Goal: Information Seeking & Learning: Learn about a topic

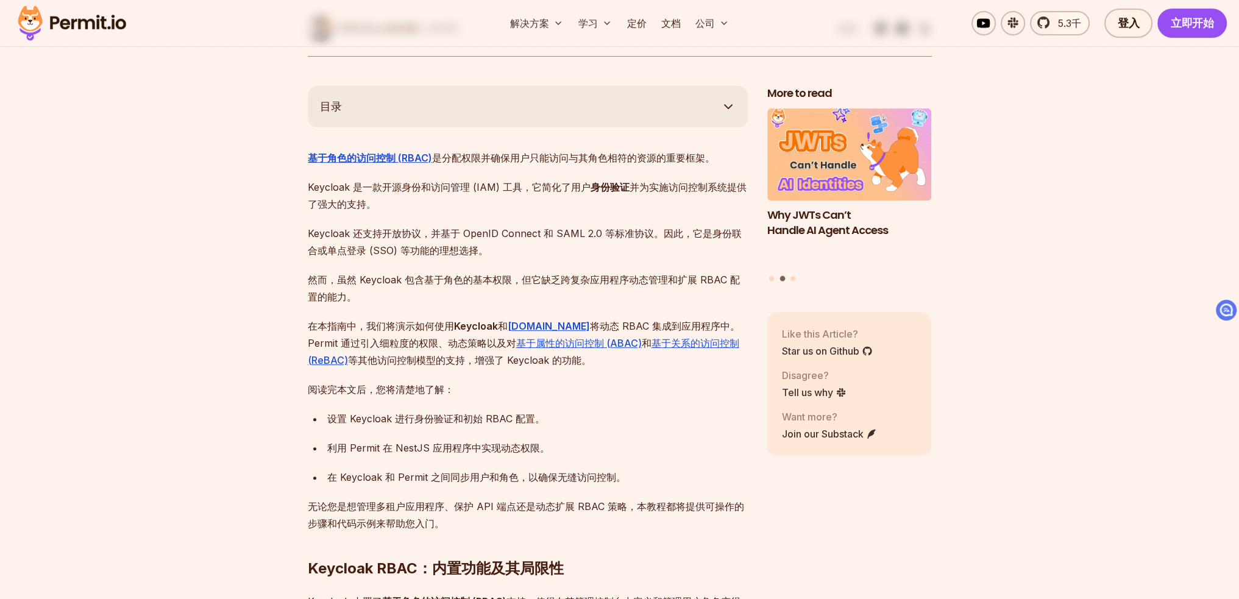
scroll to position [600, 0]
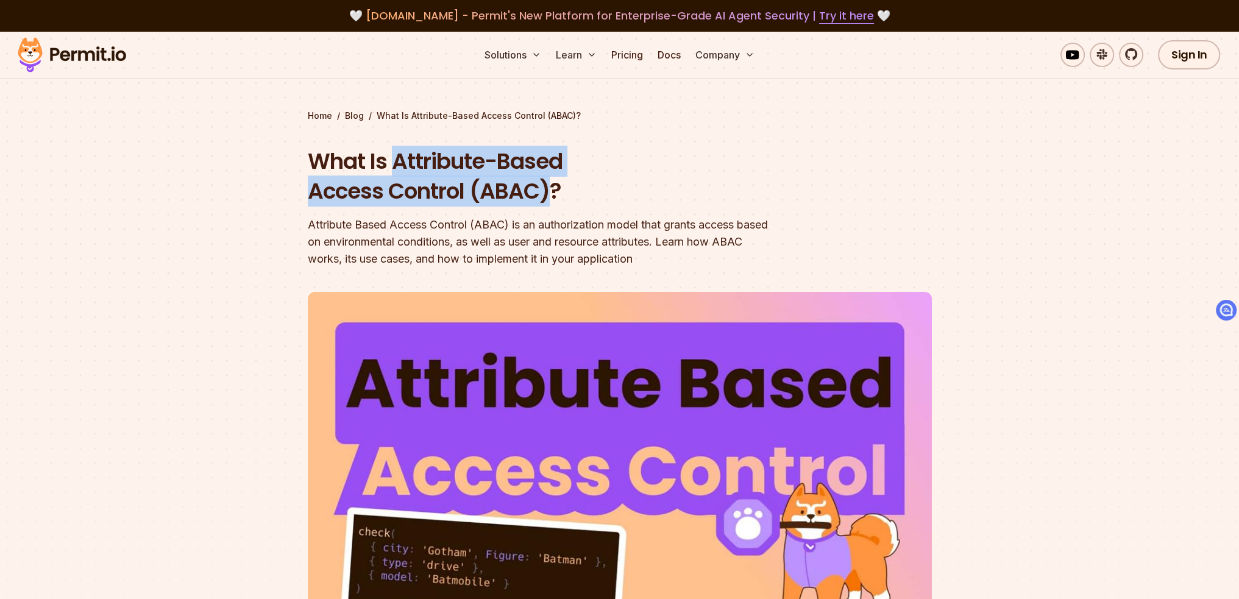
drag, startPoint x: 398, startPoint y: 161, endPoint x: 548, endPoint y: 183, distance: 152.2
click at [548, 183] on h1 "What Is Attribute-Based Access Control (ABAC)?" at bounding box center [542, 176] width 468 height 60
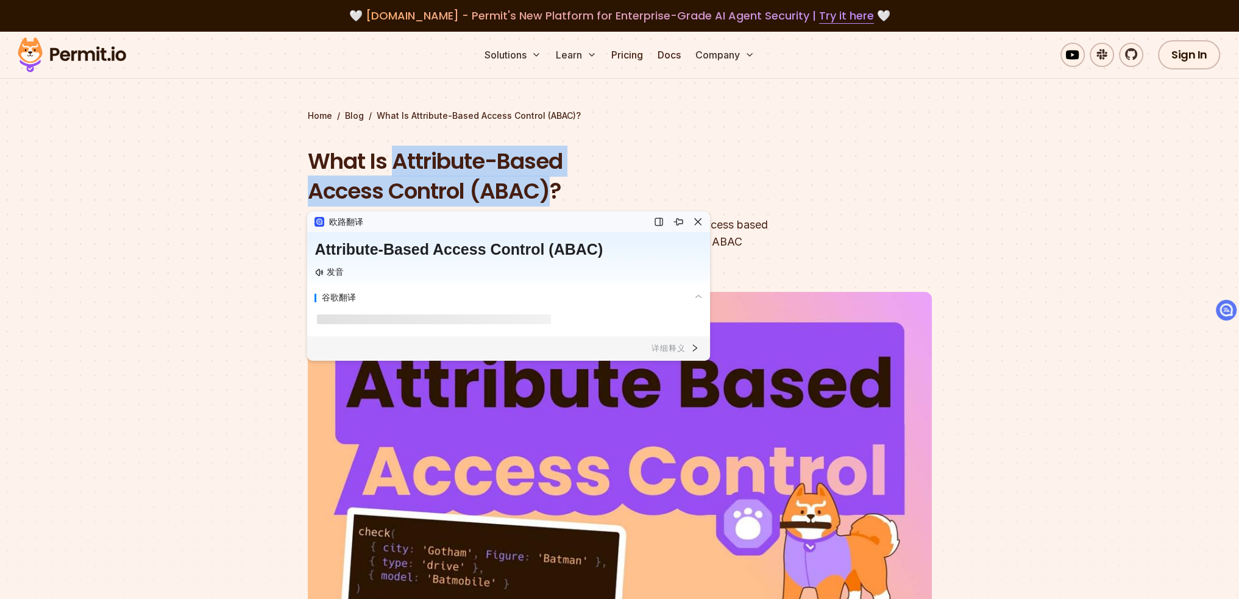
copy h1 "Attribute-Based Access Control (ABAC)"
click at [614, 143] on div "Home / Blog / What Is Attribute-Based Access Control (ABAC)? What Is Attribute-…" at bounding box center [620, 409] width 624 height 598
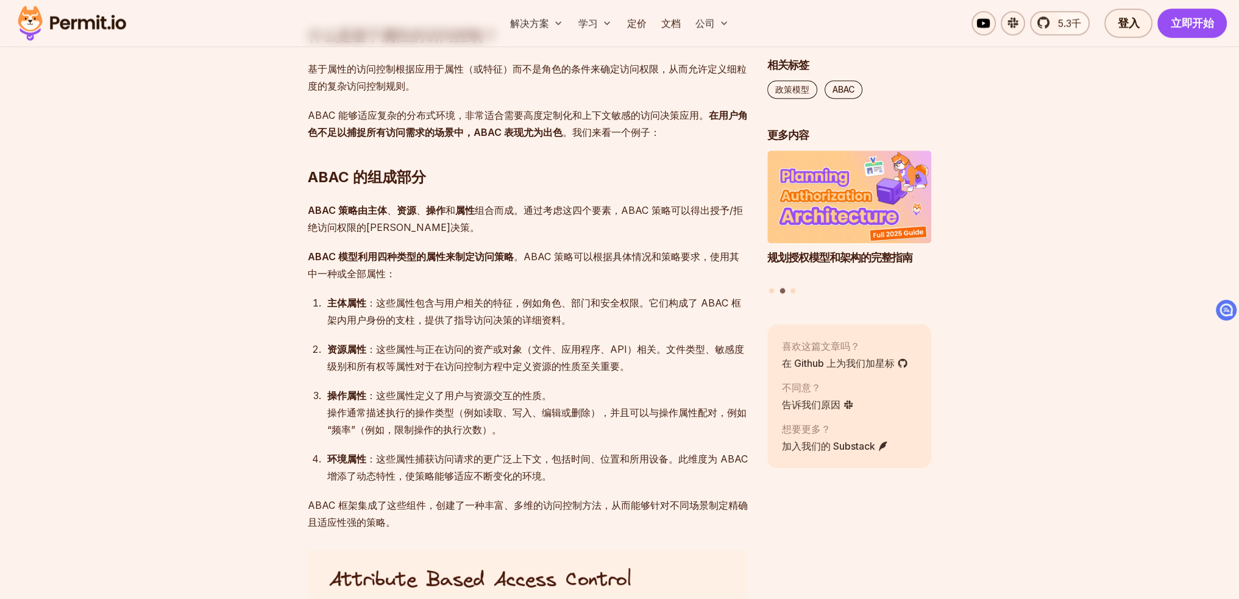
scroll to position [1286, 0]
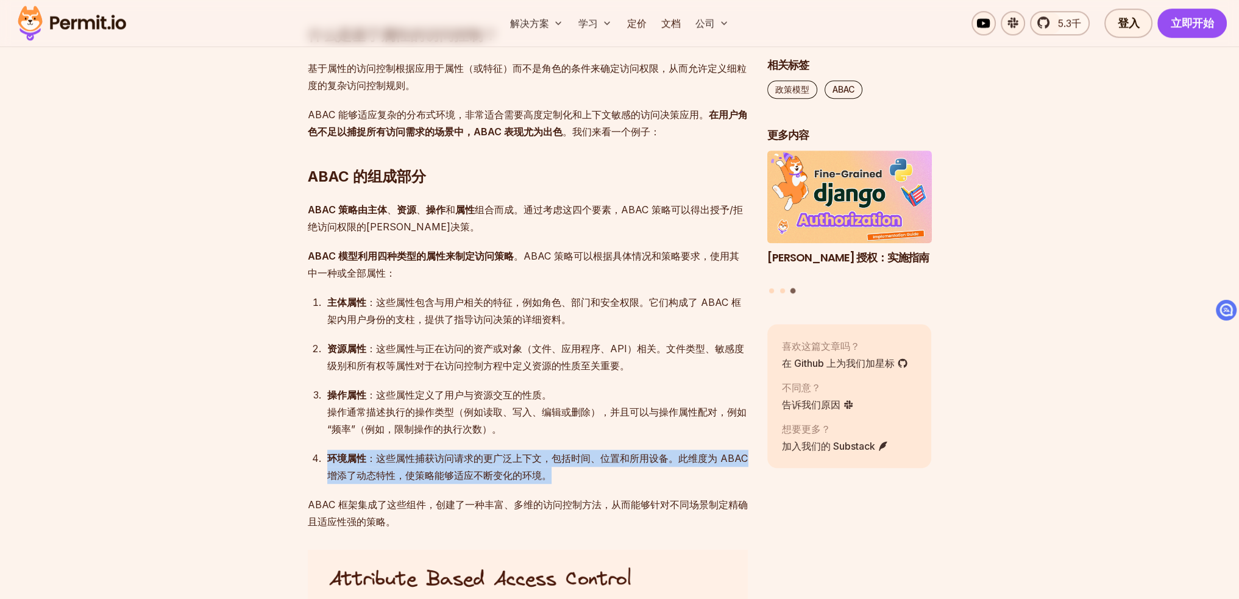
drag, startPoint x: 554, startPoint y: 474, endPoint x: 303, endPoint y: 453, distance: 251.3
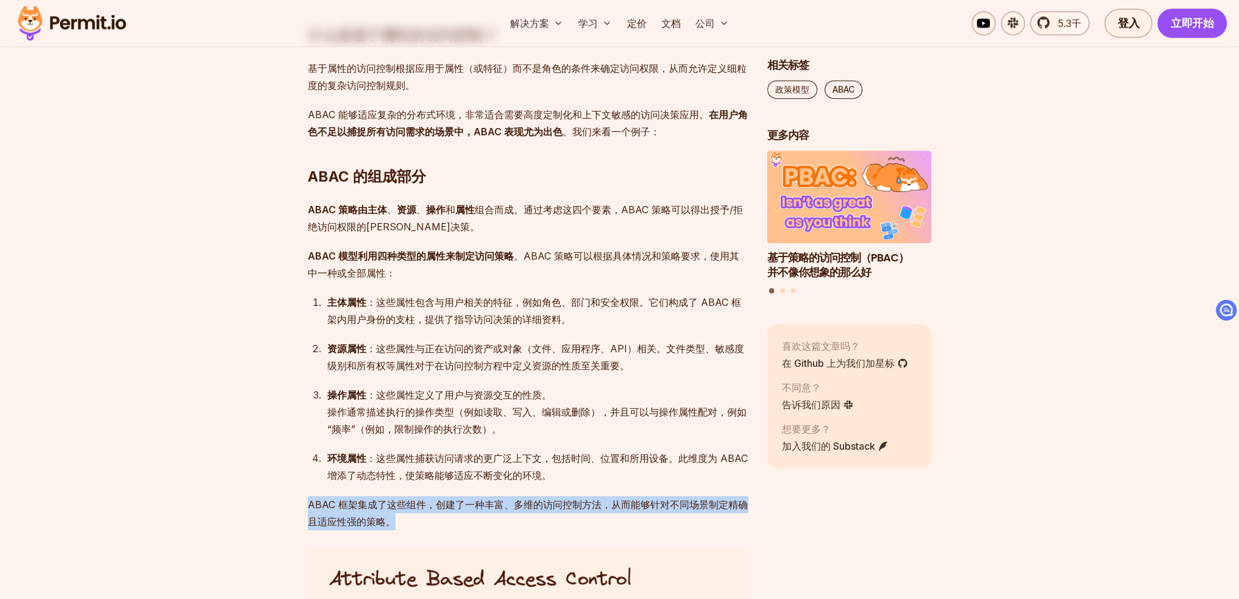
drag, startPoint x: 427, startPoint y: 519, endPoint x: 275, endPoint y: 506, distance: 152.8
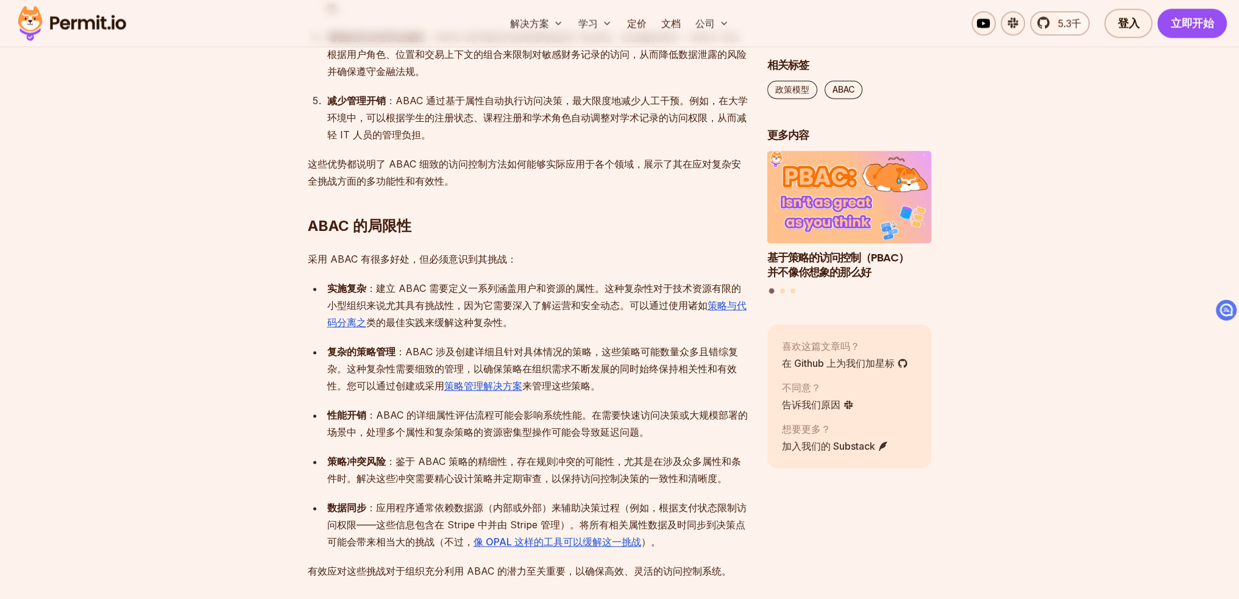
scroll to position [2443, 0]
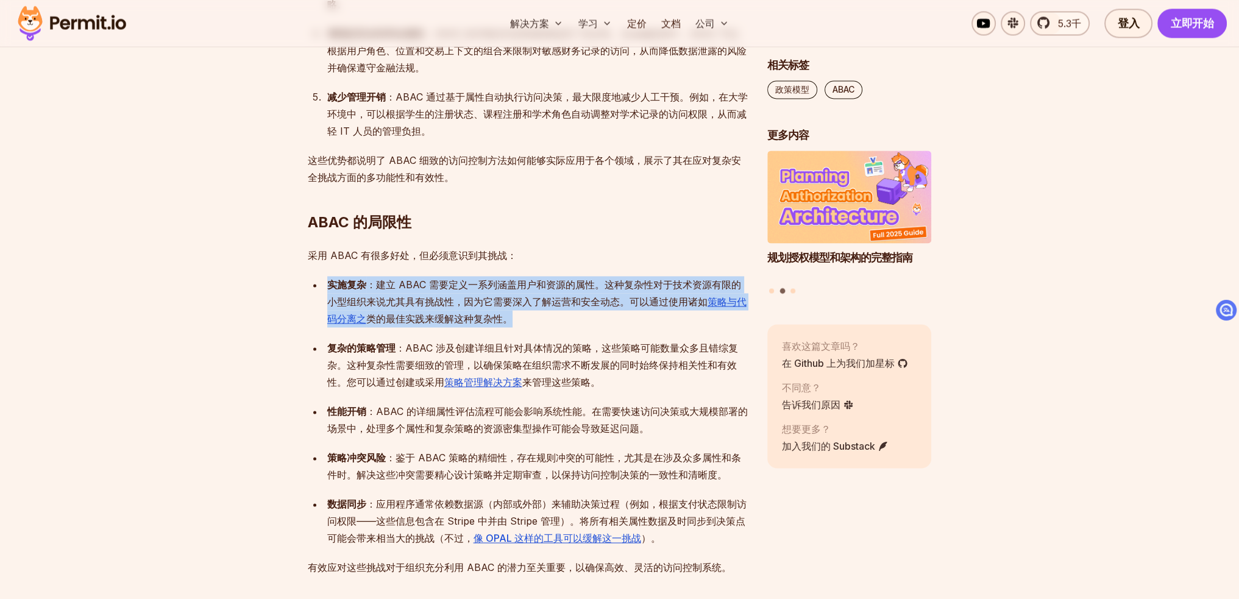
drag, startPoint x: 546, startPoint y: 313, endPoint x: 310, endPoint y: 282, distance: 238.5
click at [310, 282] on ul "实施复杂 ：建立 ABAC 需要定义一系列涵盖用户和资源的属性。这种复杂性对于技术资源有限的小型组织来说尤其具有挑战性，因为它需要深入了解运营和安全动态。可以…" at bounding box center [528, 411] width 440 height 271
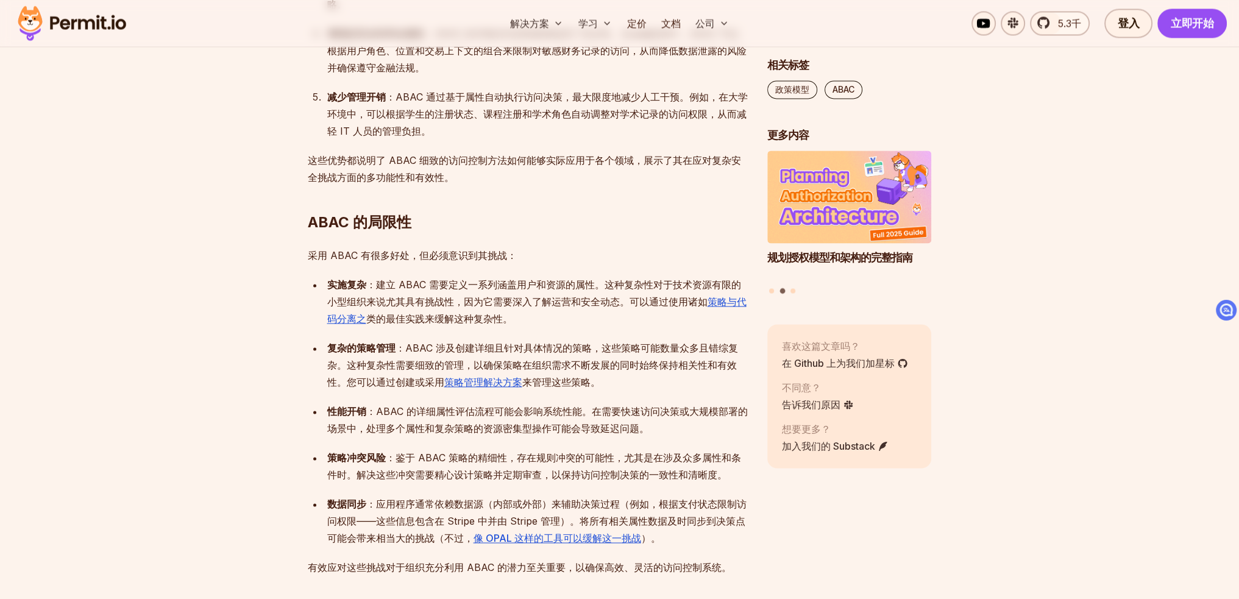
drag, startPoint x: 261, startPoint y: 331, endPoint x: 266, endPoint y: 336, distance: 6.9
click at [261, 331] on section "目录 介绍 在构建应用程序时，我们必须确保一件至关重要的事情： 合适的人员拥有对合适资产的正确访问权限。这就是授权的意义所在。 基于角色的访问控制 (RBAC…" at bounding box center [619, 594] width 1239 height 4696
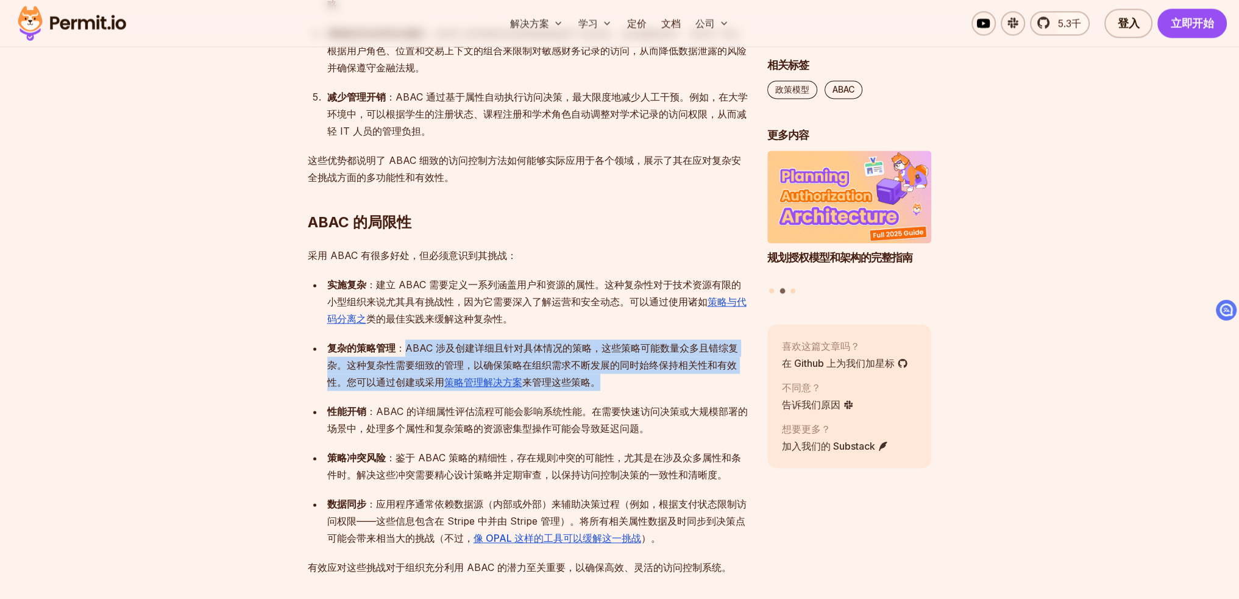
drag, startPoint x: 406, startPoint y: 343, endPoint x: 633, endPoint y: 389, distance: 231.4
click at [633, 389] on div "复杂的策略管理 ：ABAC 涉及创建详细且针对具体情况的策略，这些策略可能数量众多且错综复杂。这种复杂性需要细致的管理，以确保策略在组织需求不断发展的同时始终…" at bounding box center [537, 364] width 420 height 51
click at [684, 388] on div "复杂的策略管理 ：ABAC 涉及创建详细且针对具体情况的策略，这些策略可能数量众多且错综复杂。这种复杂性需要细致的管理，以确保策略在组织需求不断发展的同时始终…" at bounding box center [537, 364] width 420 height 51
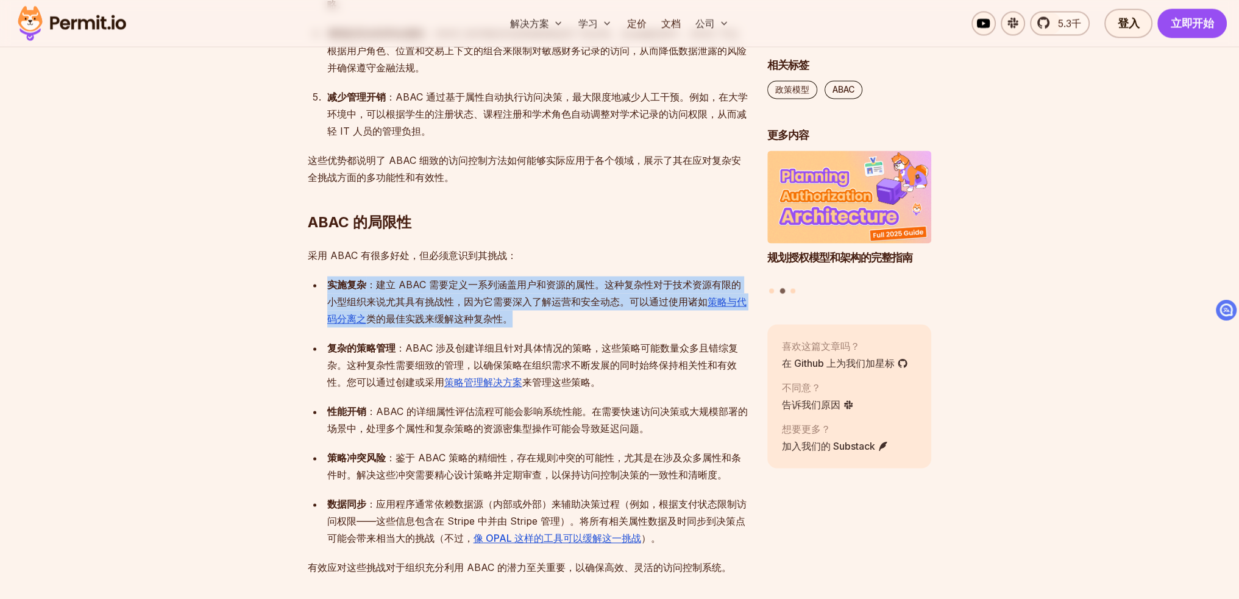
drag, startPoint x: 512, startPoint y: 252, endPoint x: 591, endPoint y: 324, distance: 106.6
click at [591, 324] on div "介绍 在构建应用程序时，我们必须确保一件至关重要的事情： 合适的人员拥有对合适资产的正确访问权限。这就是授权的意义所在。 基于角色的访问控制 (RBAC) 根…" at bounding box center [528, 501] width 440 height 4382
click at [591, 324] on div "实施复杂 ：建立 ABAC 需要定义一系列涵盖用户和资源的属性。这种复杂性对于技术资源有限的小型组织来说尤其具有挑战性，因为它需要深入了解运营和安全动态。可以…" at bounding box center [537, 301] width 420 height 51
drag, startPoint x: 524, startPoint y: 326, endPoint x: 296, endPoint y: 277, distance: 233.2
click at [296, 277] on section "目录 介绍 在构建应用程序时，我们必须确保一件至关重要的事情： 合适的人员拥有对合适资产的正确访问权限。这就是授权的意义所在。 基于角色的访问控制 (RBAC…" at bounding box center [619, 594] width 1239 height 4696
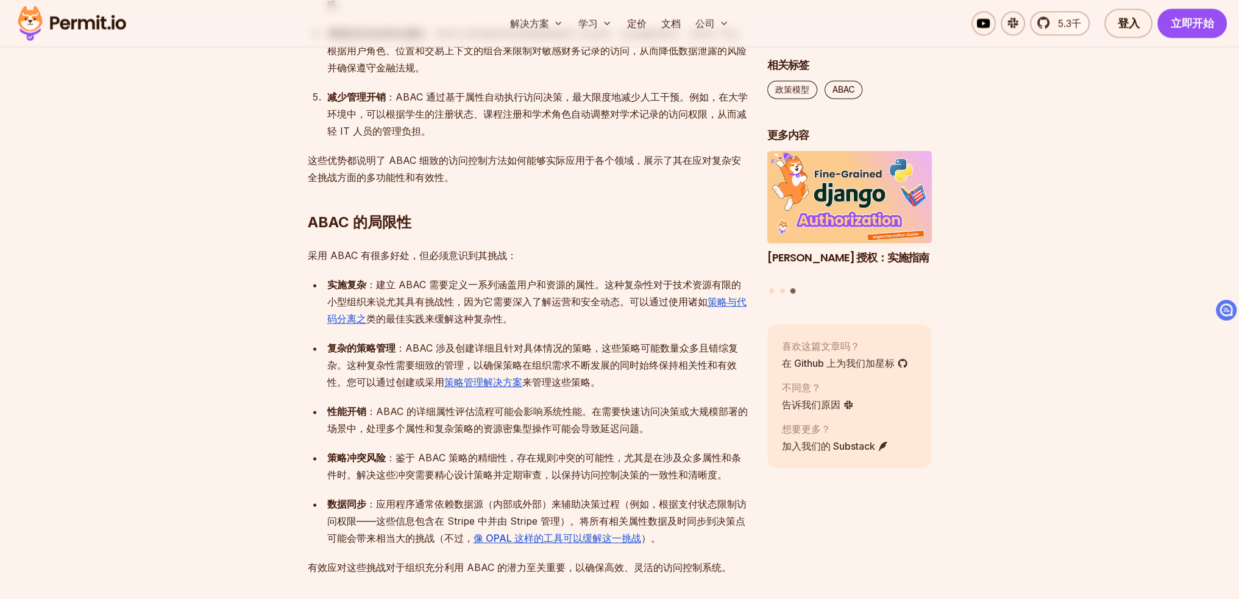
click at [629, 391] on ul "实施复杂 ：建立 ABAC 需要定义一系列涵盖用户和资源的属性。这种复杂性对于技术资源有限的小型组织来说尤其具有挑战性，因为它需要深入了解运营和安全动态。可以…" at bounding box center [528, 411] width 440 height 271
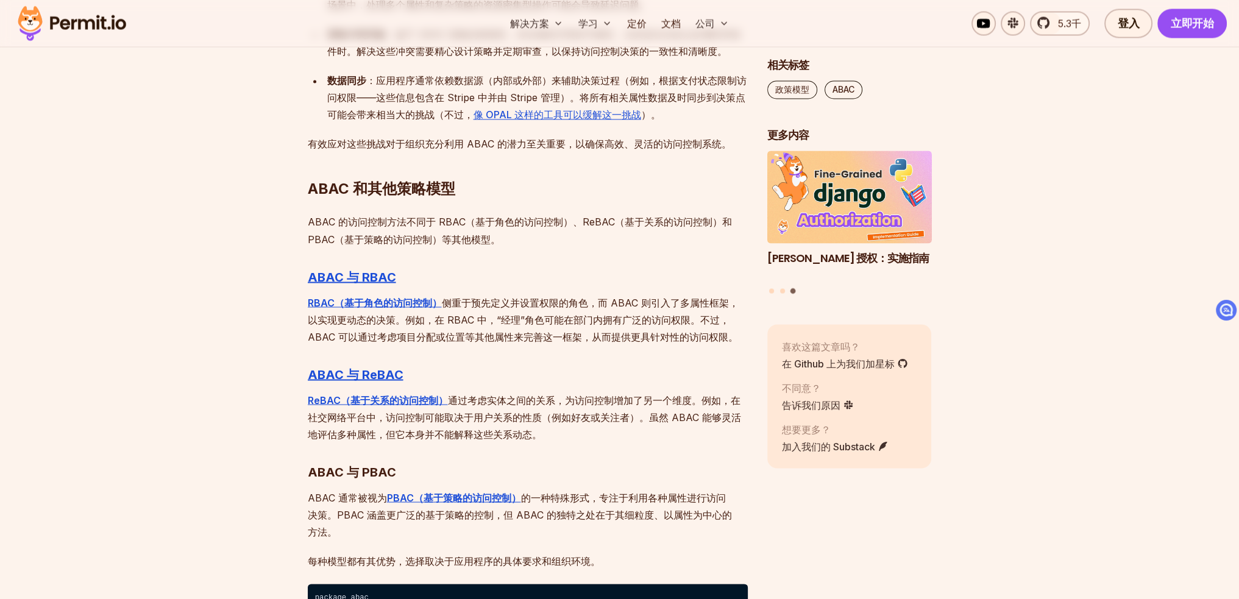
scroll to position [2870, 0]
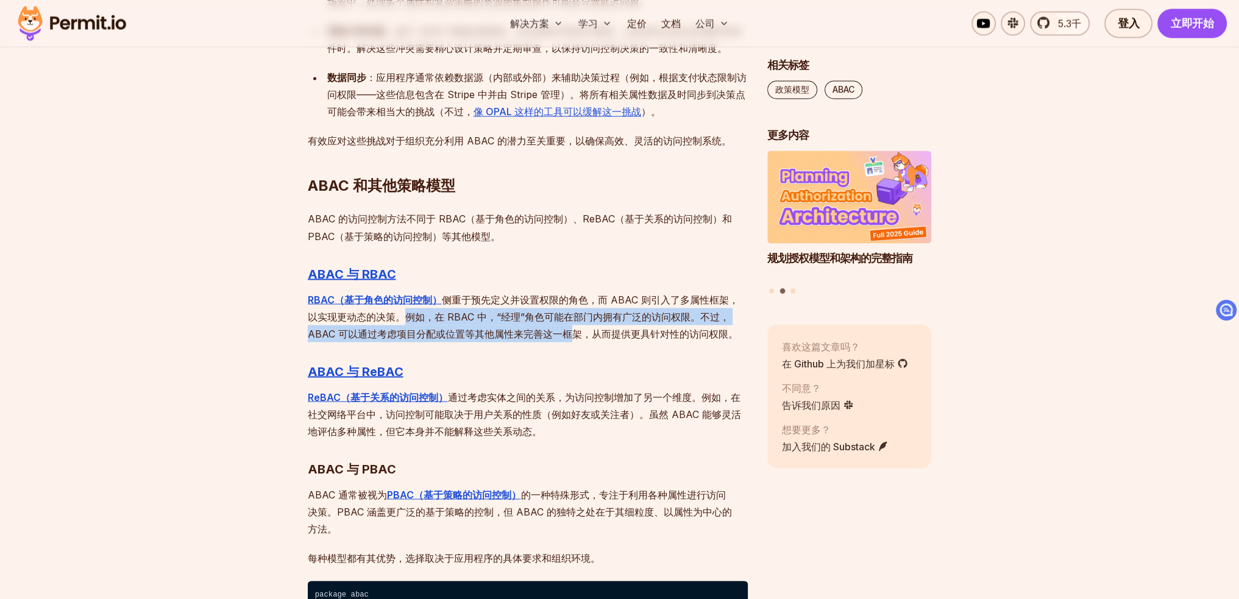
drag, startPoint x: 393, startPoint y: 316, endPoint x: 541, endPoint y: 338, distance: 149.6
click at [541, 338] on font "侧重于预先定义并设置权限的角色，而 ABAC 则引入了多属性框架，以实现更动态的决策。例如，在 RBAC 中，“经理”角色可能在部门内拥有广泛的访问权限。不过…" at bounding box center [523, 316] width 431 height 46
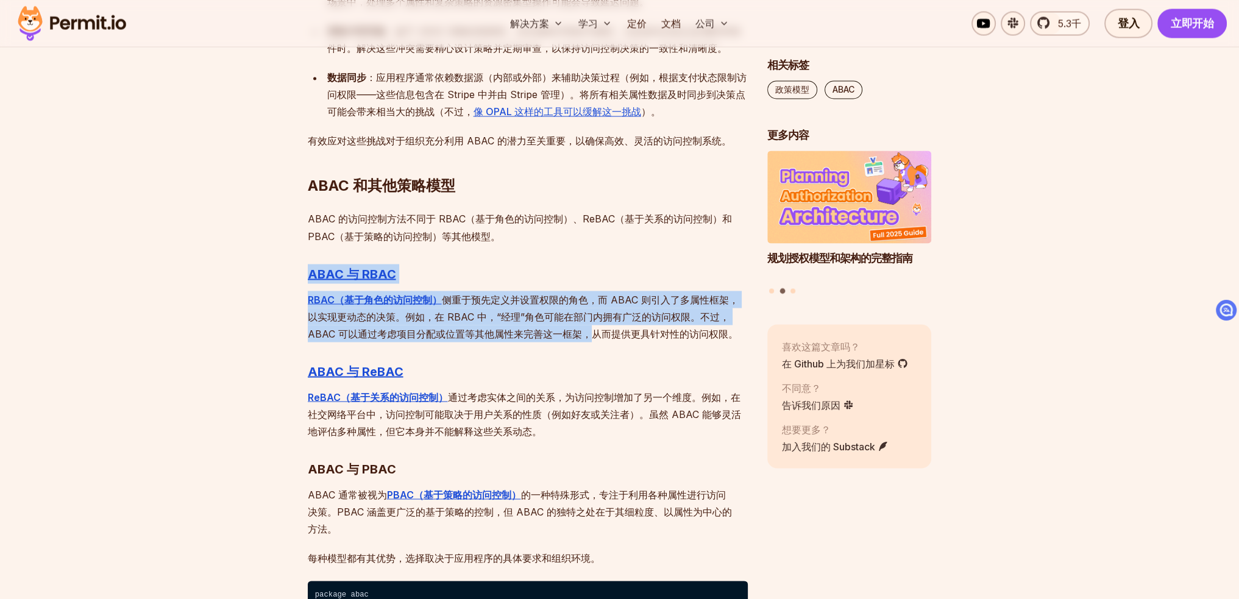
drag, startPoint x: 565, startPoint y: 331, endPoint x: 271, endPoint y: 283, distance: 298.9
click at [271, 283] on section "目录 介绍 在构建应用程序时，我们必须确保一件至关重要的事情： 合适的人员拥有对合适资产的正确访问权限。这就是授权的意义所在。 基于角色的访问控制 (RBAC…" at bounding box center [619, 83] width 1239 height 4526
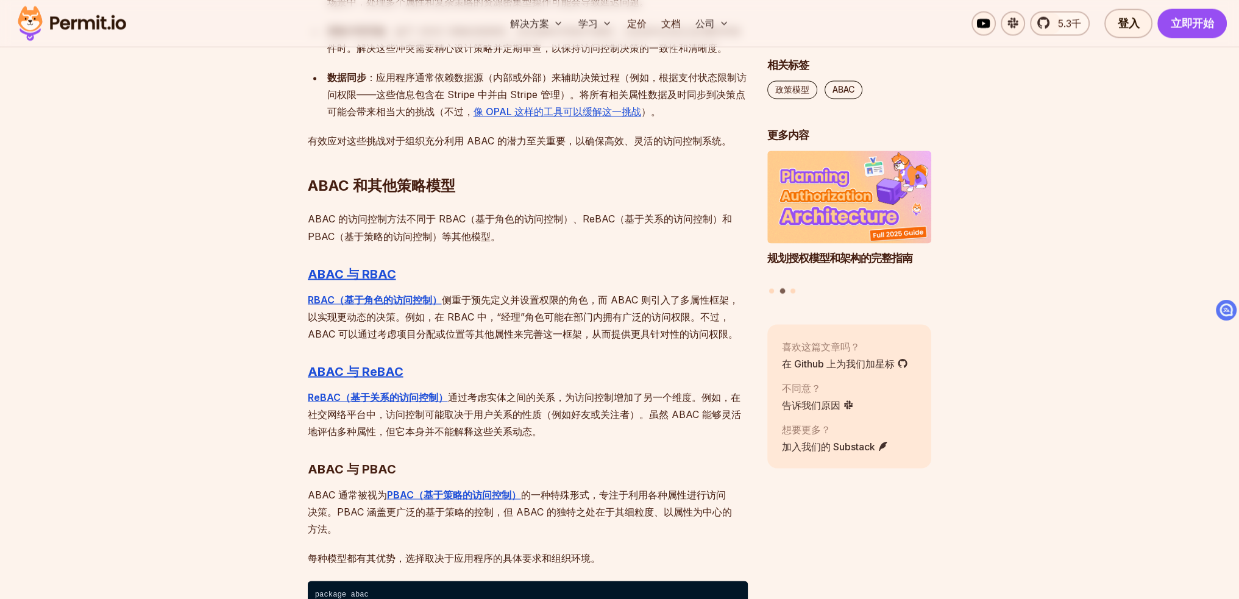
click at [689, 336] on font "侧重于预先定义并设置权限的角色，而 ABAC 则引入了多属性框架，以实现更动态的决策。例如，在 RBAC 中，“经理”角色可能在部门内拥有广泛的访问权限。不过…" at bounding box center [523, 316] width 431 height 46
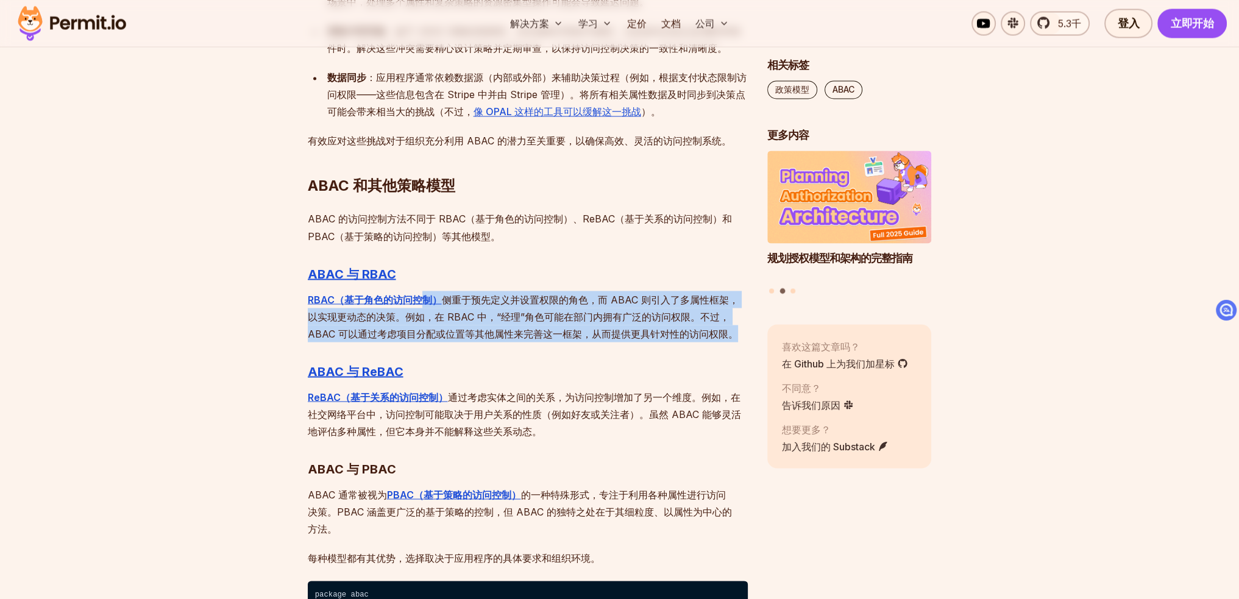
drag, startPoint x: 717, startPoint y: 335, endPoint x: 413, endPoint y: 305, distance: 304.9
click at [416, 305] on p "RBAC（基于角色的访问控制） 侧重于预先定义并设置权限的角色，而 ABAC 则引入了多属性框架，以实现更动态的决策。例如，在 RBAC 中，“经理”角色可能…" at bounding box center [528, 316] width 440 height 51
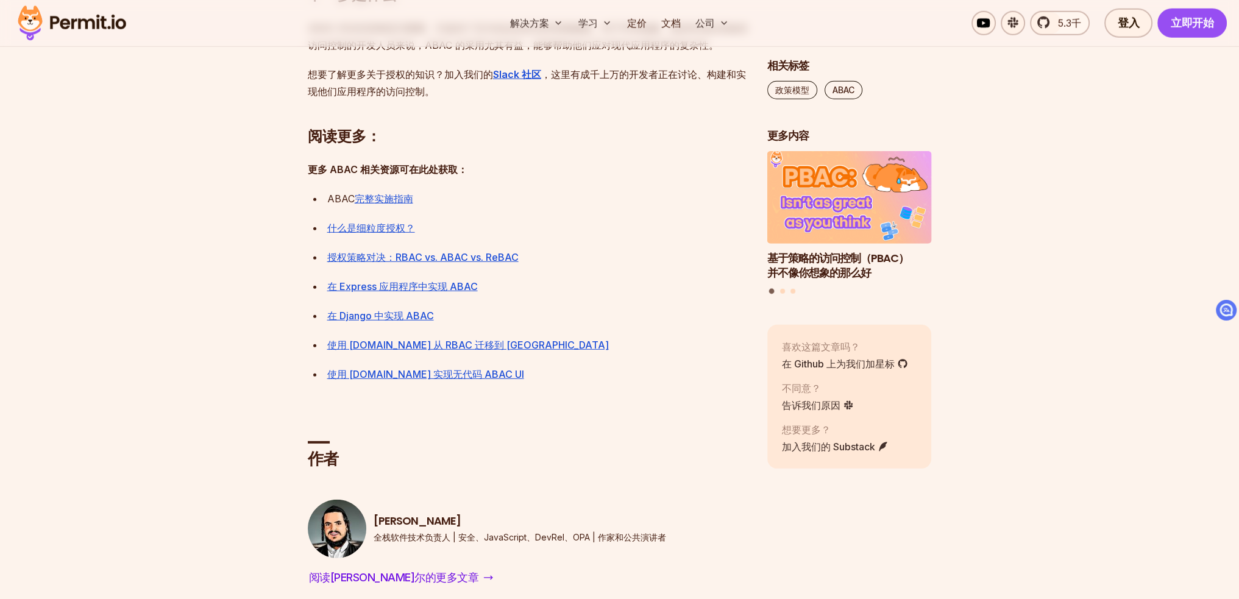
scroll to position [4576, 0]
